Goal: Task Accomplishment & Management: Complete application form

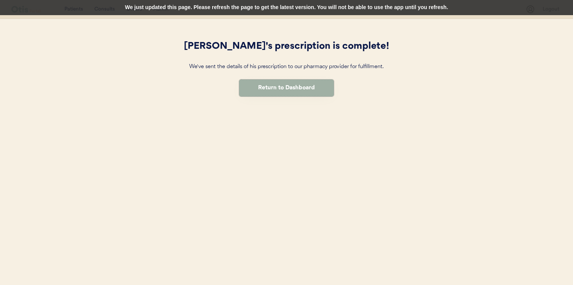
click at [284, 86] on button "Return to Dashboard" at bounding box center [286, 88] width 95 height 17
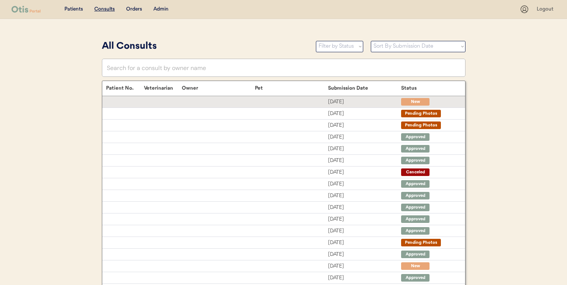
click at [284, 100] on div at bounding box center [291, 102] width 73 height 8
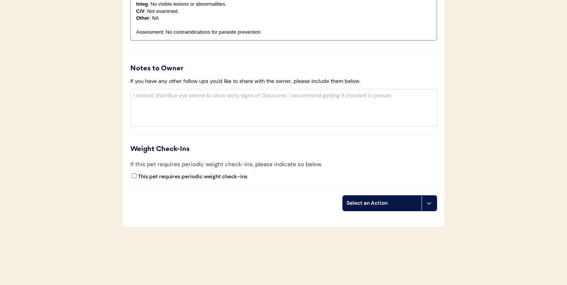
scroll to position [713, 0]
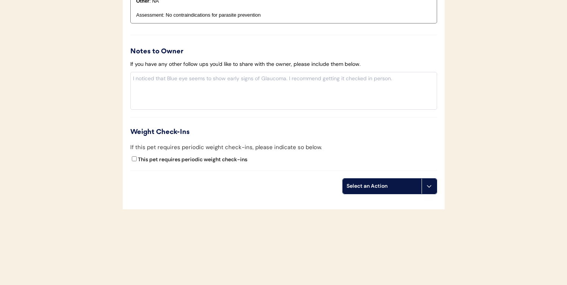
click at [385, 182] on div "Select an Action" at bounding box center [382, 186] width 79 height 15
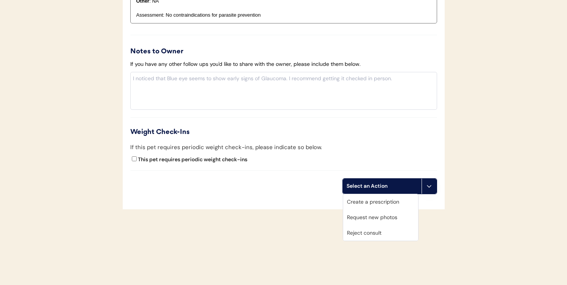
click at [381, 205] on div "Create a prescription" at bounding box center [380, 202] width 75 height 16
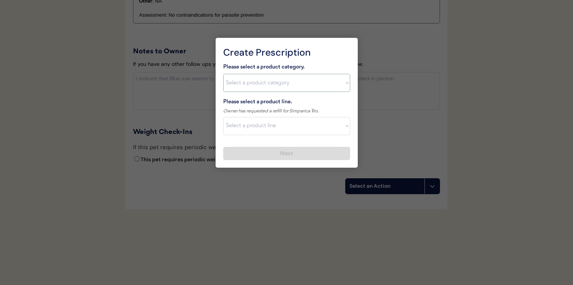
click at [280, 83] on select "Select a product category Allergies Antibiotics Anxiety Combo Parasite Preventi…" at bounding box center [286, 83] width 127 height 18
click at [285, 80] on select "Select a product category Allergies Antibiotics Anxiety Combo Parasite Preventi…" at bounding box center [286, 83] width 127 height 18
select select ""combo_parasite_prevention""
click at [282, 123] on select "Select a product line Bravecto 3 Month NexGard Simparica" at bounding box center [286, 126] width 127 height 18
click at [273, 124] on select "Select a product line Bravecto 3 Month NexGard Simparica" at bounding box center [286, 126] width 127 height 18
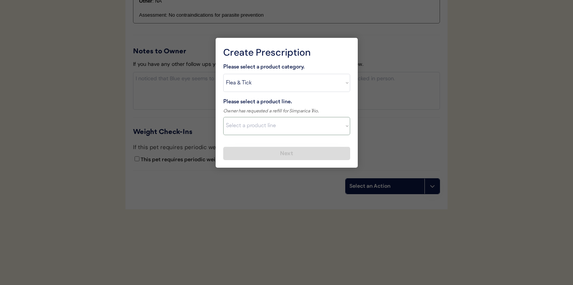
click at [277, 82] on select "Select a product category Allergies Antibiotics Anxiety Combo Parasite Preventi…" at bounding box center [286, 83] width 127 height 18
click at [275, 124] on select "Select a product line NexGard Plus NexGard Plus Revolution for Cats Simparica T…" at bounding box center [286, 126] width 127 height 18
select select ""Simparica Trio""
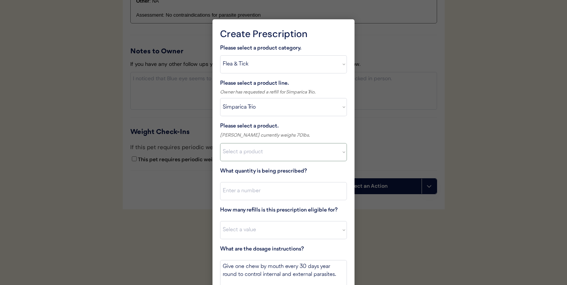
click at [277, 155] on select "Select a product Simparica Trio, 2.8 - 5.5lbs Simparica Trio, 5.6 - 11lbs Simpa…" at bounding box center [283, 152] width 127 height 18
select select ""1348695171700984260__LOOKUP__1703711392488x806698074372480800""
click at [279, 187] on input "input" at bounding box center [283, 191] width 127 height 18
type input "1"
click at [271, 224] on select "Select a value 0 1 2 3 4 5 6 7 8 10 11" at bounding box center [283, 230] width 127 height 18
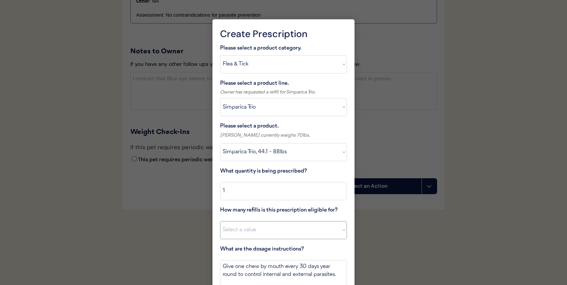
select select "11"
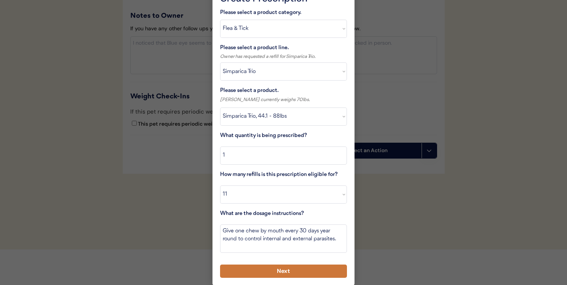
click at [273, 265] on button "Next" at bounding box center [283, 271] width 127 height 13
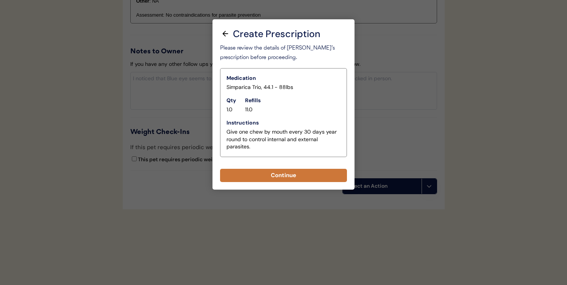
click at [288, 179] on button "Continue" at bounding box center [283, 175] width 127 height 13
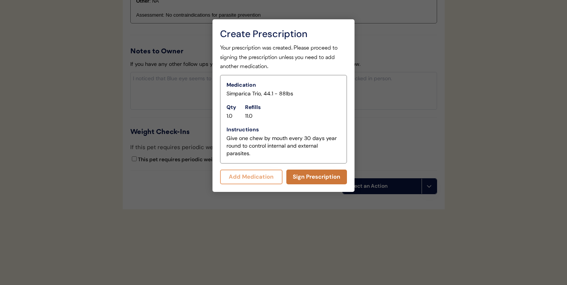
scroll to position [729, 0]
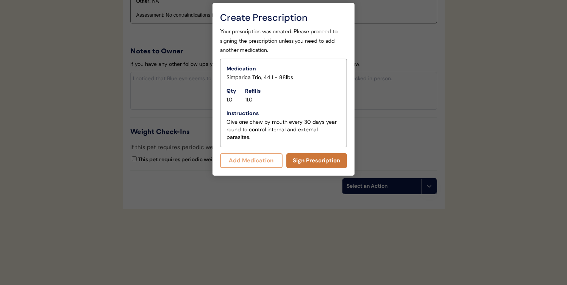
click at [307, 157] on button "Sign Prescription" at bounding box center [316, 160] width 61 height 15
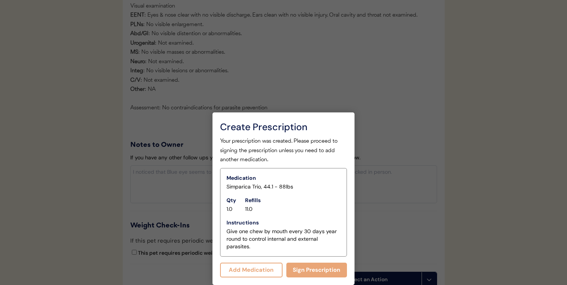
scroll to position [723, 0]
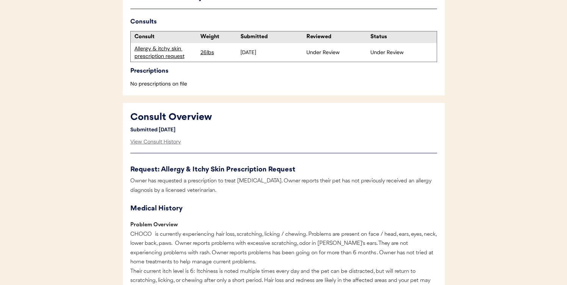
scroll to position [234, 0]
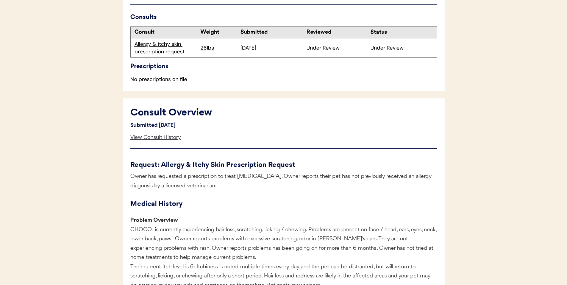
click at [171, 141] on div "View Consult History" at bounding box center [155, 137] width 51 height 15
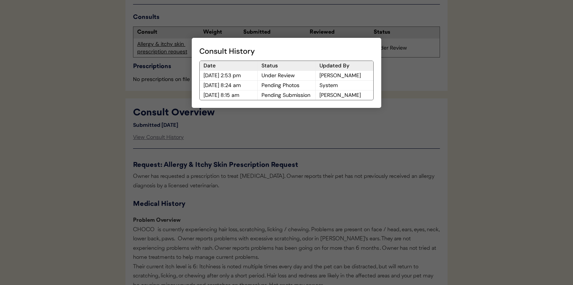
click at [213, 141] on div at bounding box center [286, 142] width 573 height 285
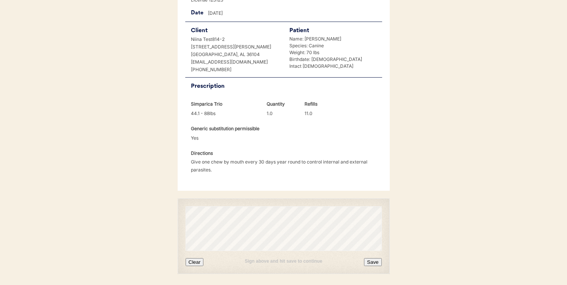
scroll to position [178, 0]
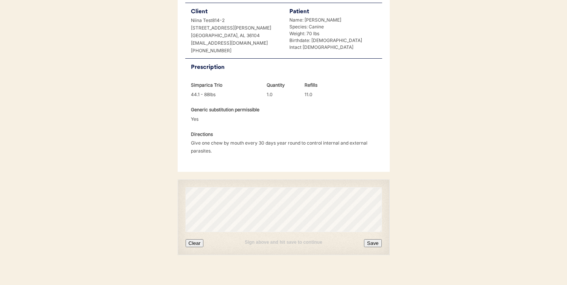
click at [375, 239] on button "Save" at bounding box center [372, 243] width 17 height 8
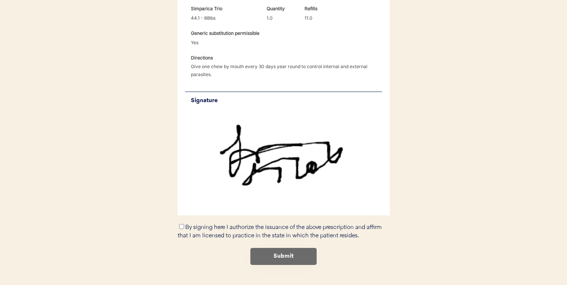
scroll to position [260, 0]
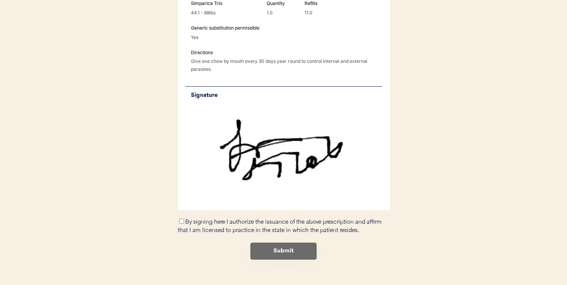
click at [260, 219] on label "By signing here I authorize the issuance of the above prescription and affirm t…" at bounding box center [280, 226] width 204 height 15
click at [184, 219] on input "By signing here I authorize the issuance of the above prescription and affirm t…" at bounding box center [181, 221] width 5 height 5
checkbox input "true"
click at [276, 243] on button "Submit" at bounding box center [283, 251] width 66 height 17
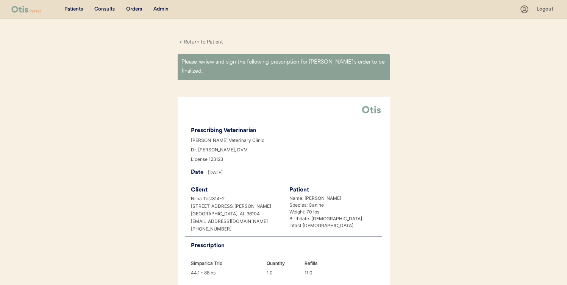
scroll to position [0, 0]
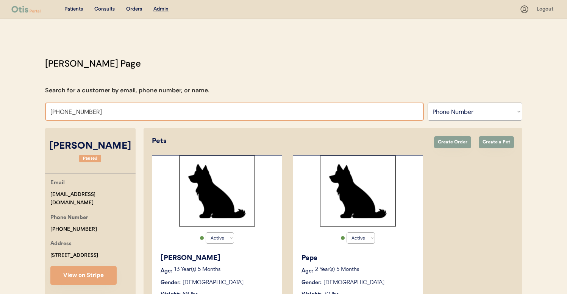
select select ""Phone Number""
select select "true"
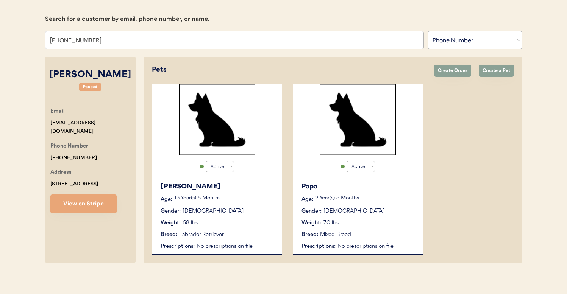
scroll to position [75, 0]
